Goal: Complete application form

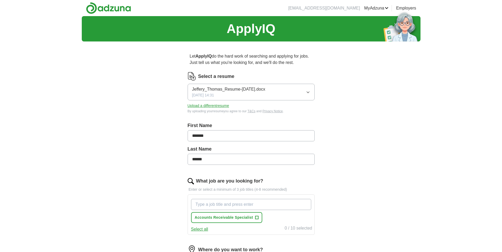
click at [283, 94] on button "Jeffery_Thomas_Resume-[DATE].docx [DATE] 14:31" at bounding box center [250, 92] width 127 height 17
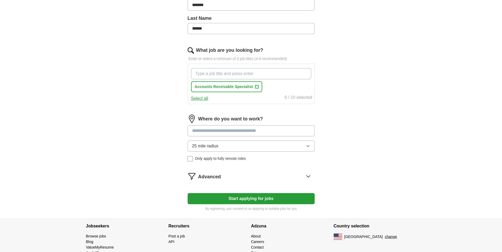
scroll to position [141, 0]
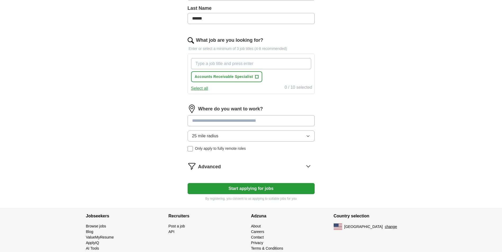
click at [250, 187] on button "Start applying for jobs" at bounding box center [250, 188] width 127 height 11
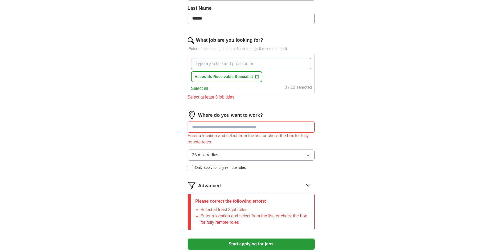
click at [214, 63] on input "What job are you looking for?" at bounding box center [251, 63] width 120 height 11
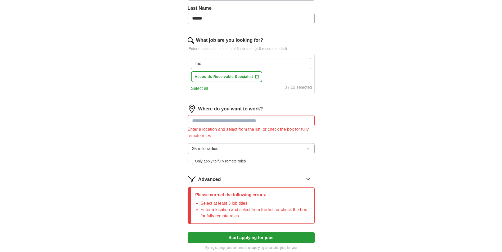
type input "m"
type input "no experience"
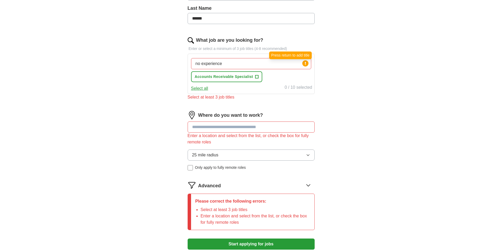
click at [304, 62] on circle at bounding box center [305, 63] width 6 height 6
click at [305, 62] on icon at bounding box center [305, 63] width 1 height 3
click at [260, 67] on input "no experience" at bounding box center [251, 63] width 120 height 11
type input "n"
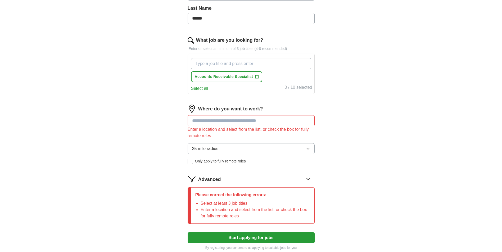
type input "s"
type input "customer service"
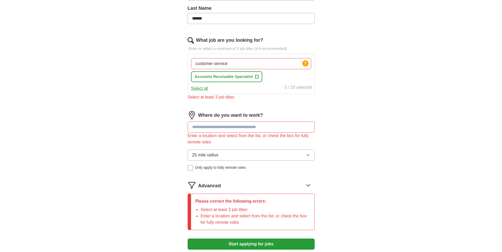
click at [272, 78] on div "customer service Press return to add title Accounts Receivable Specialist +" at bounding box center [251, 70] width 122 height 28
click at [199, 90] on button "Select all" at bounding box center [199, 88] width 17 height 6
click at [233, 62] on input "customer service" at bounding box center [251, 63] width 120 height 11
click at [209, 89] on button "Deselect all" at bounding box center [202, 88] width 22 height 6
click at [203, 90] on button "Select all" at bounding box center [199, 88] width 17 height 6
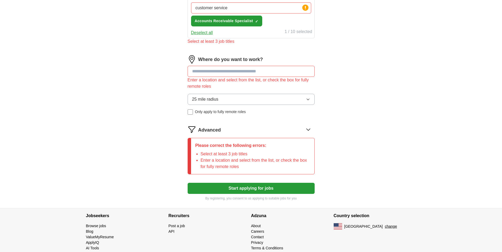
scroll to position [206, 0]
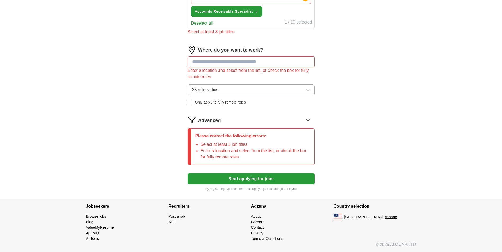
click at [221, 62] on input at bounding box center [250, 61] width 127 height 11
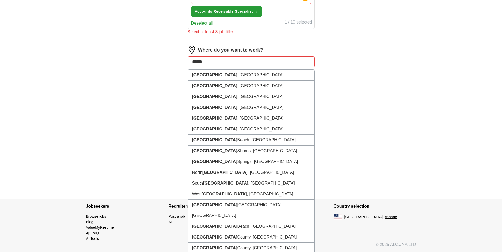
type input "******"
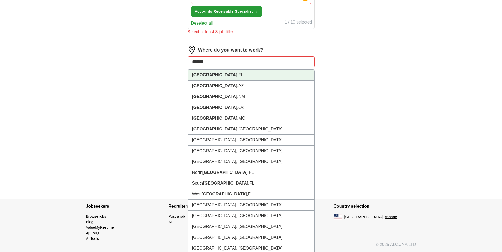
click at [224, 71] on li "[GEOGRAPHIC_DATA], [GEOGRAPHIC_DATA]" at bounding box center [251, 75] width 126 height 11
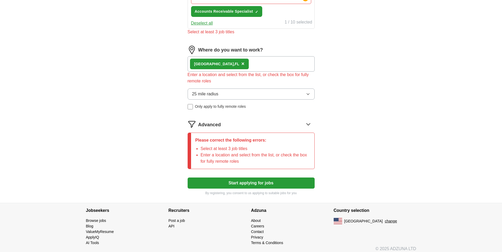
scroll to position [185, 0]
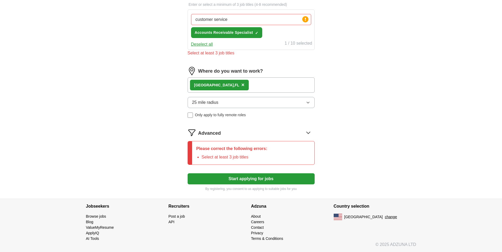
click at [308, 129] on icon at bounding box center [308, 133] width 8 height 8
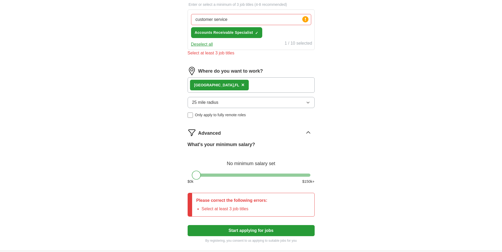
scroll to position [206, 0]
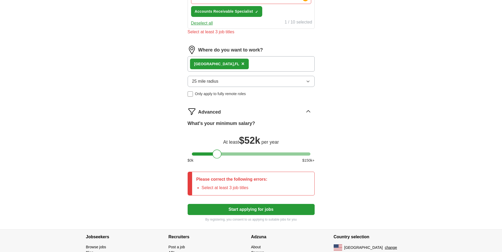
drag, startPoint x: 199, startPoint y: 153, endPoint x: 220, endPoint y: 157, distance: 21.3
click at [220, 157] on div at bounding box center [216, 154] width 9 height 9
click at [368, 113] on div "ApplyIQ Let ApplyIQ do the hard work of searching and applying for jobs. Just t…" at bounding box center [251, 20] width 338 height 420
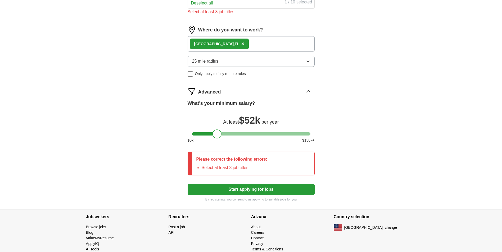
scroll to position [237, 0]
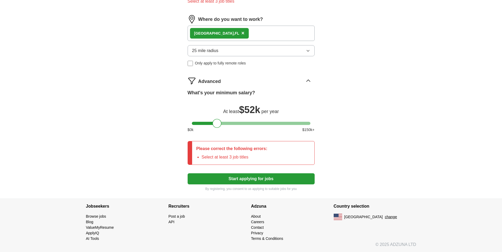
click at [256, 176] on button "Start applying for jobs" at bounding box center [250, 178] width 127 height 11
click at [255, 180] on button "Start applying for jobs" at bounding box center [250, 178] width 127 height 11
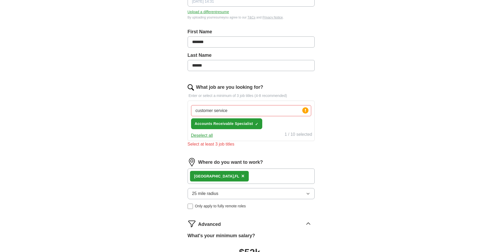
scroll to position [25, 0]
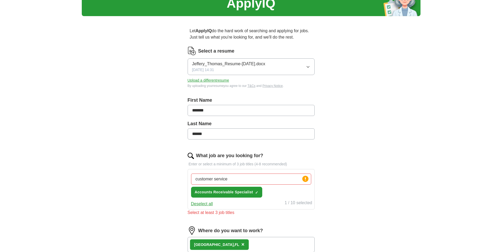
click at [277, 178] on input "customer service" at bounding box center [251, 179] width 120 height 11
type input "c"
click at [237, 206] on div "Deselect all 1 / 10 selected" at bounding box center [251, 203] width 122 height 7
click at [188, 154] on img at bounding box center [190, 156] width 6 height 6
click at [192, 158] on img at bounding box center [190, 156] width 6 height 6
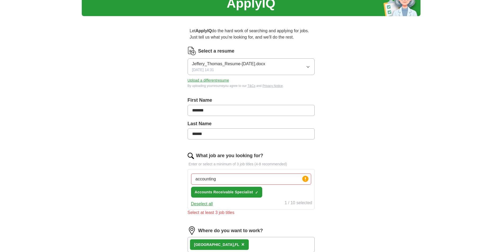
click at [226, 180] on input "accounting" at bounding box center [251, 179] width 120 height 11
type input "a"
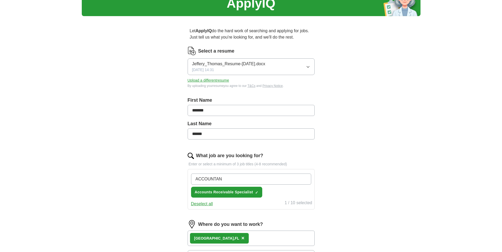
type input "ACCOUNTANT"
type input "C"
type input "Customer Service"
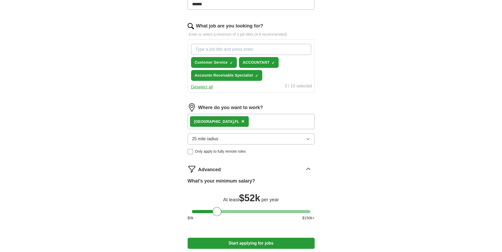
scroll to position [166, 0]
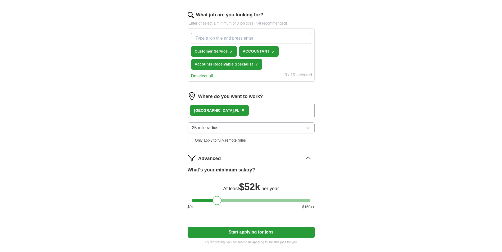
click at [229, 231] on button "Start applying for jobs" at bounding box center [250, 232] width 127 height 11
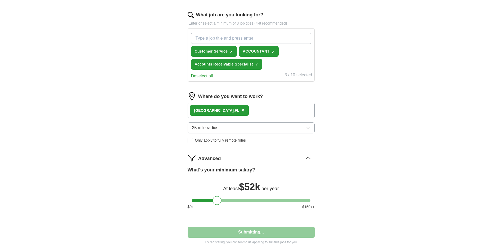
select select "**"
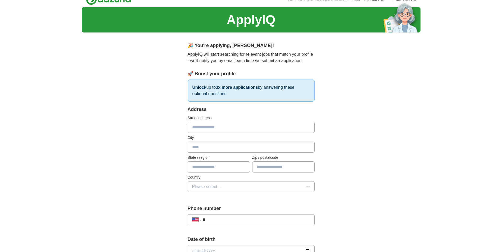
scroll to position [0, 0]
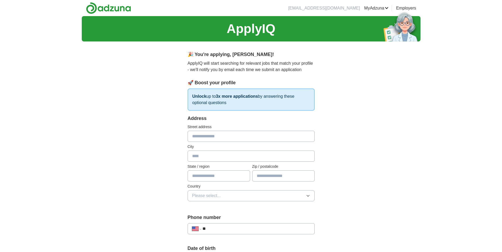
drag, startPoint x: 224, startPoint y: 133, endPoint x: 209, endPoint y: 133, distance: 14.5
click at [209, 133] on input "text" at bounding box center [250, 136] width 127 height 11
type input "**********"
type input "**"
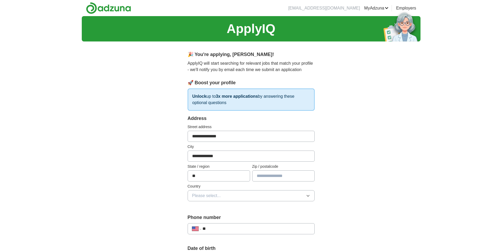
type input "*****"
click at [232, 194] on button "Please select..." at bounding box center [250, 195] width 127 height 11
click at [225, 214] on li "[GEOGRAPHIC_DATA]" at bounding box center [251, 219] width 126 height 11
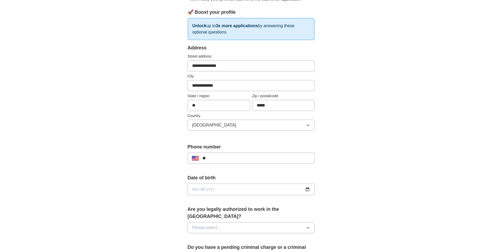
click at [226, 191] on input "date" at bounding box center [250, 190] width 127 height 12
type input "**********"
click at [230, 222] on button "Please select..." at bounding box center [250, 227] width 127 height 11
click at [230, 237] on div "Yes" at bounding box center [251, 240] width 118 height 6
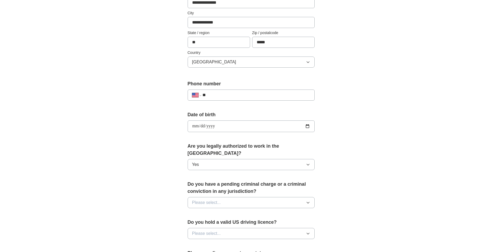
scroll to position [141, 0]
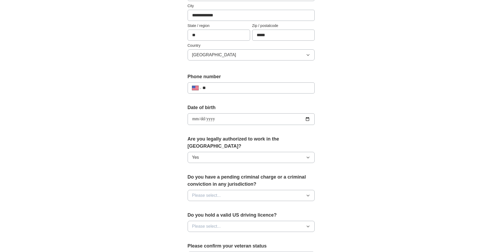
click at [238, 152] on button "Yes" at bounding box center [250, 157] width 127 height 11
click at [216, 167] on div "Yes ✓" at bounding box center [251, 170] width 118 height 7
click at [225, 190] on button "Please select..." at bounding box center [250, 195] width 127 height 11
click at [209, 215] on div "No" at bounding box center [251, 218] width 118 height 6
click at [231, 221] on button "Please select..." at bounding box center [250, 226] width 127 height 11
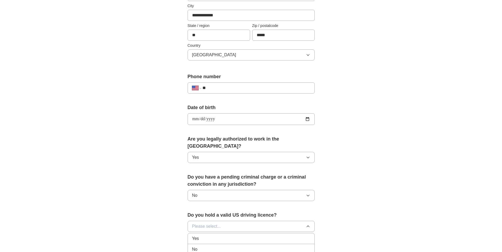
click at [212, 236] on div "Yes" at bounding box center [251, 239] width 118 height 6
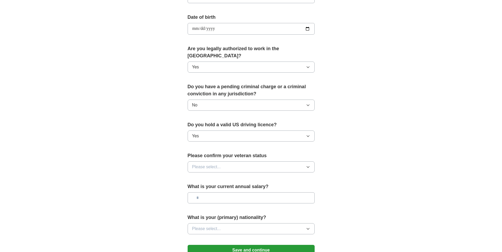
scroll to position [282, 0]
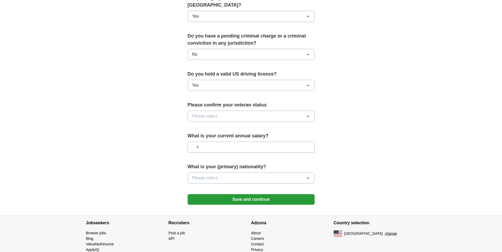
click at [243, 111] on button "Please select..." at bounding box center [250, 116] width 127 height 11
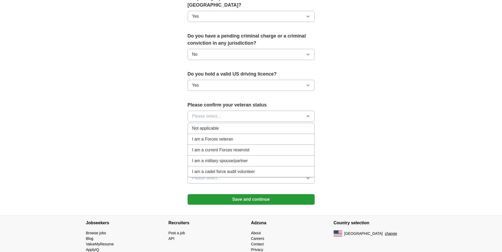
click at [229, 125] on div "Not applicable" at bounding box center [251, 128] width 118 height 6
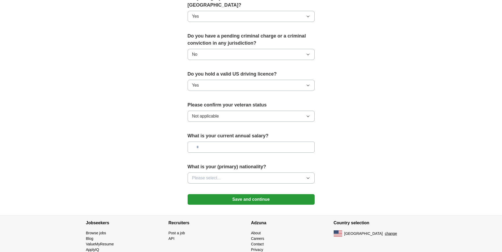
click at [231, 142] on input "text" at bounding box center [250, 147] width 127 height 11
type input "**"
click at [243, 173] on button "Please select..." at bounding box center [250, 178] width 127 height 11
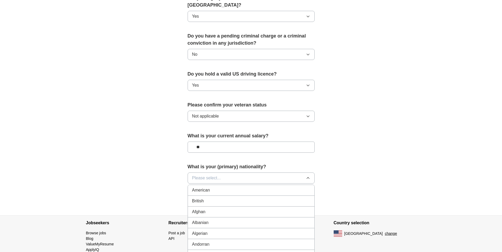
click at [231, 187] on div "American" at bounding box center [251, 190] width 118 height 6
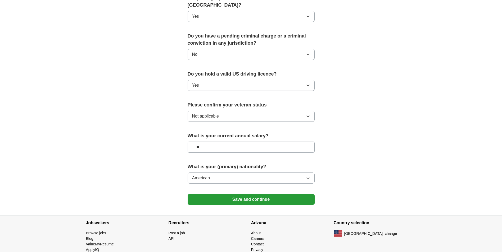
click at [264, 194] on button "Save and continue" at bounding box center [250, 199] width 127 height 11
